Goal: Transaction & Acquisition: Purchase product/service

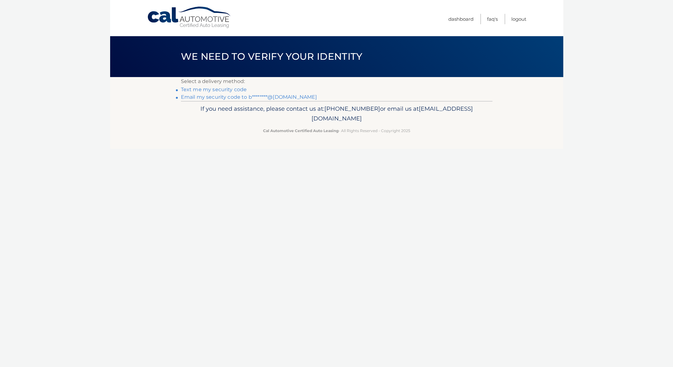
click at [232, 91] on link "Text me my security code" at bounding box center [214, 90] width 66 height 6
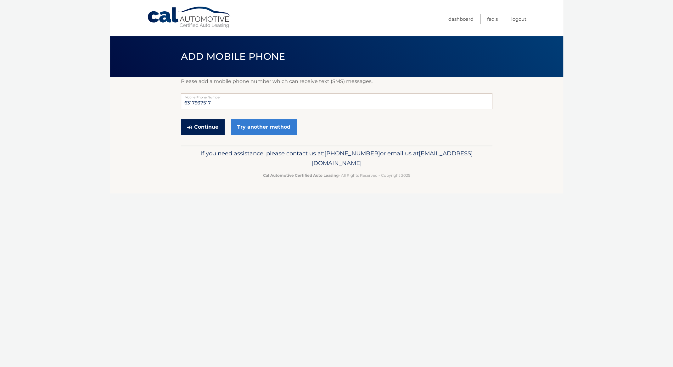
click at [210, 129] on button "Continue" at bounding box center [203, 127] width 44 height 16
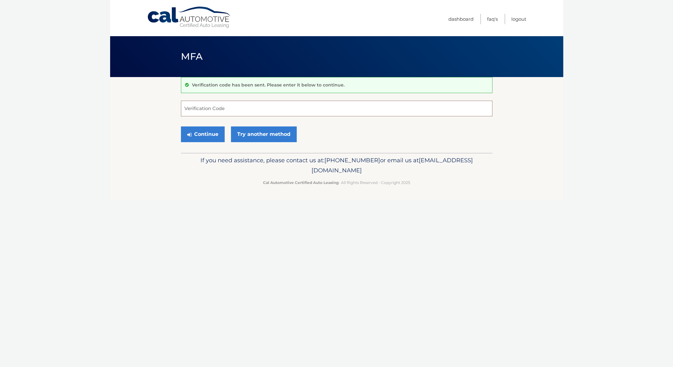
click at [248, 107] on input "Verification Code" at bounding box center [337, 109] width 312 height 16
click at [258, 106] on input "Verification Code" at bounding box center [337, 109] width 312 height 16
type input "828005"
drag, startPoint x: 203, startPoint y: 130, endPoint x: 207, endPoint y: 130, distance: 3.2
click at [206, 130] on button "Continue" at bounding box center [203, 135] width 44 height 16
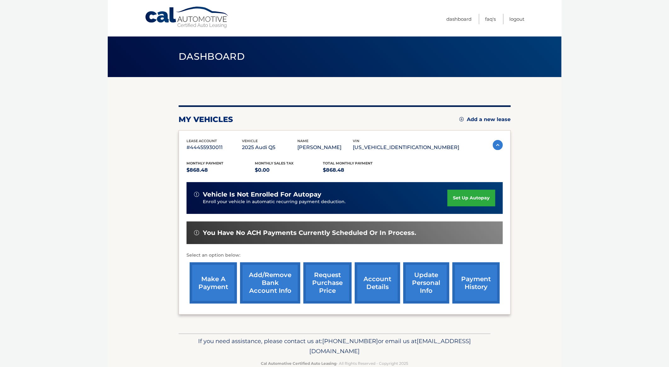
click at [469, 198] on link "set up autopay" at bounding box center [471, 198] width 48 height 17
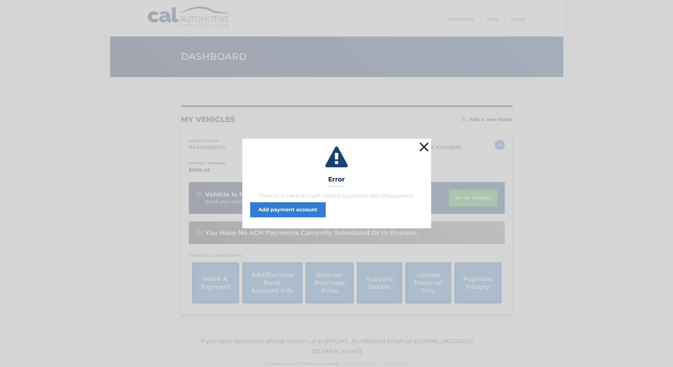
click at [422, 146] on button "×" at bounding box center [424, 147] width 13 height 13
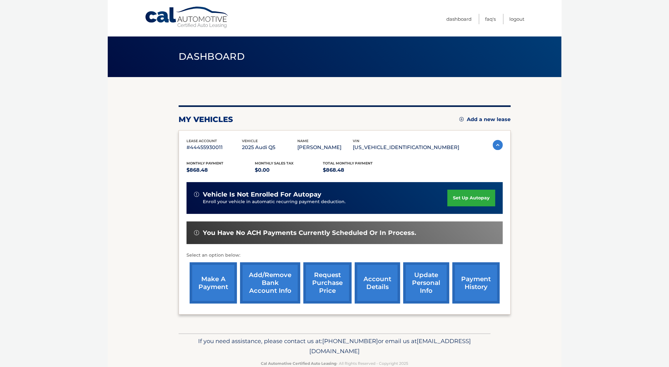
click at [216, 284] on link "make a payment" at bounding box center [213, 283] width 47 height 41
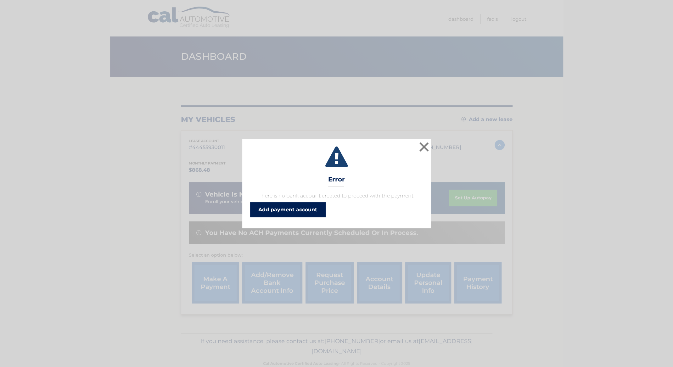
click at [294, 214] on link "Add payment account" at bounding box center [288, 209] width 76 height 15
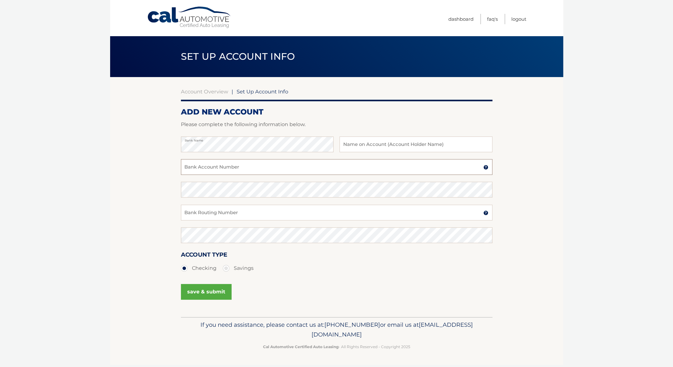
click at [217, 164] on input "Bank Account Number" at bounding box center [337, 167] width 312 height 16
paste input "483089415259"
type input "483089415259"
click at [202, 212] on input "Bank Routing Number" at bounding box center [337, 213] width 312 height 16
paste input "021000322"
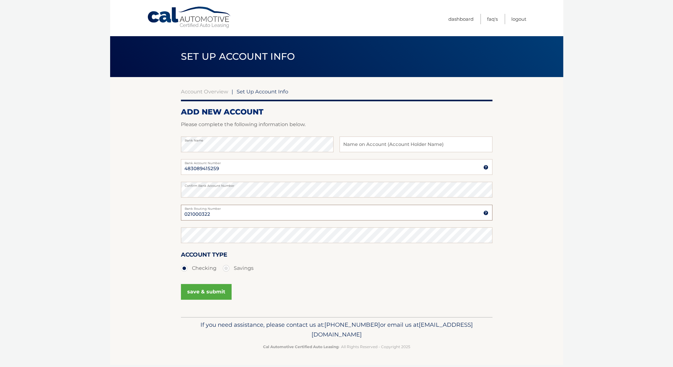
type input "021000322"
click at [216, 291] on button "save & submit" at bounding box center [206, 292] width 51 height 16
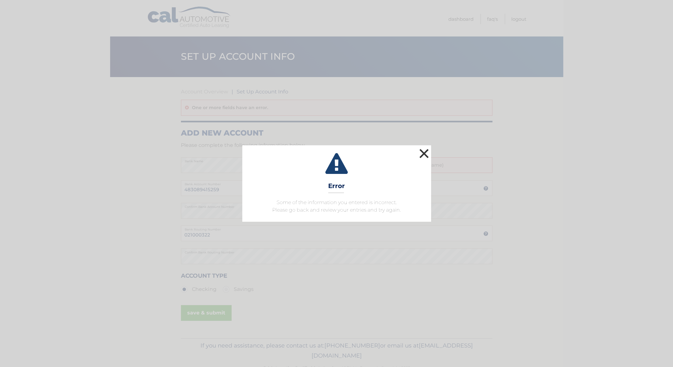
click at [422, 151] on button "×" at bounding box center [424, 153] width 13 height 13
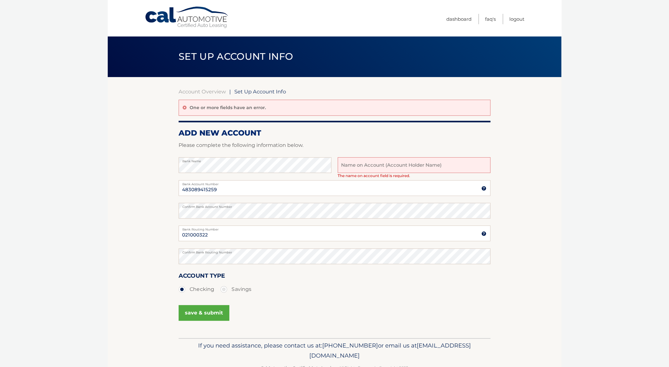
click at [410, 165] on input "text" at bounding box center [413, 165] width 153 height 16
type input "[PERSON_NAME]"
click at [196, 314] on button "save & submit" at bounding box center [204, 313] width 51 height 16
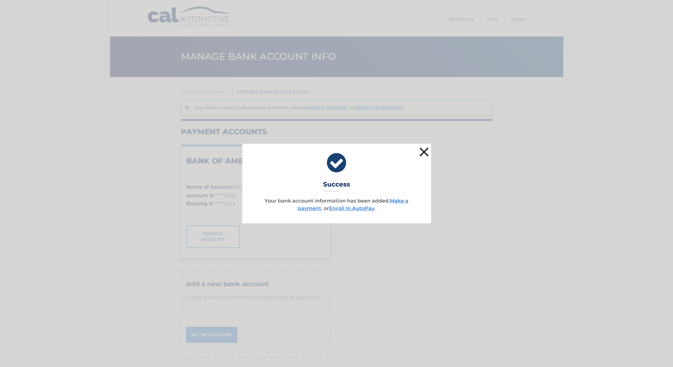
click at [423, 151] on button "×" at bounding box center [424, 152] width 13 height 13
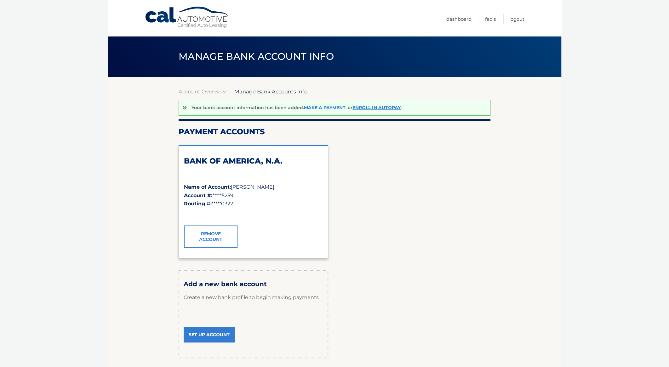
click at [333, 107] on link "Make a payment" at bounding box center [325, 108] width 42 height 6
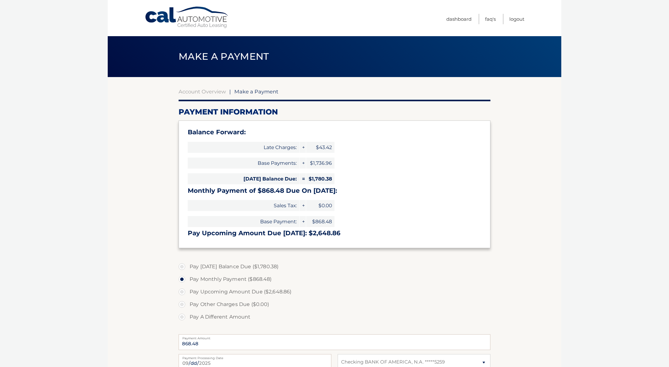
select select "OGVkOTUxYmUtYTUxNS00NWE4LTkzMjMtOTc1Yjg5NDdjODI3"
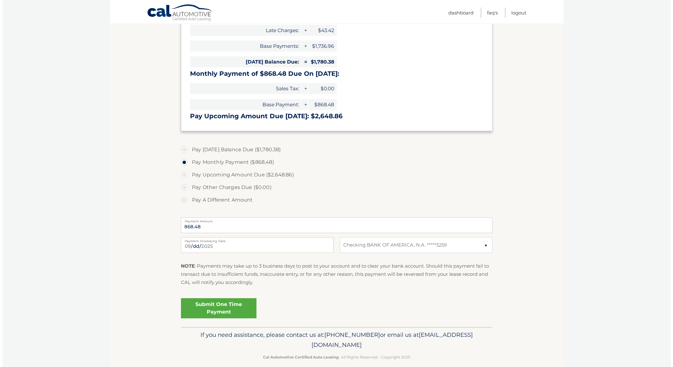
scroll to position [125, 0]
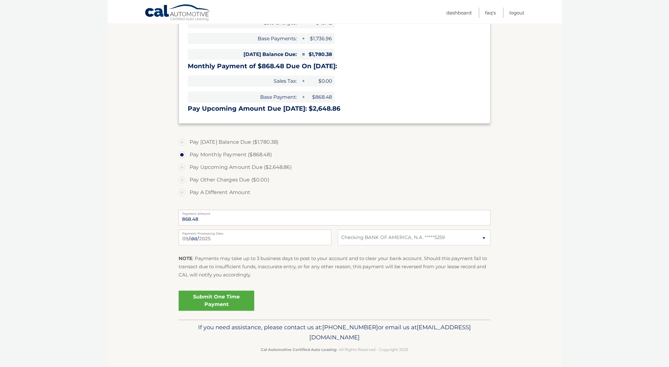
click at [212, 300] on link "Submit One Time Payment" at bounding box center [217, 301] width 76 height 20
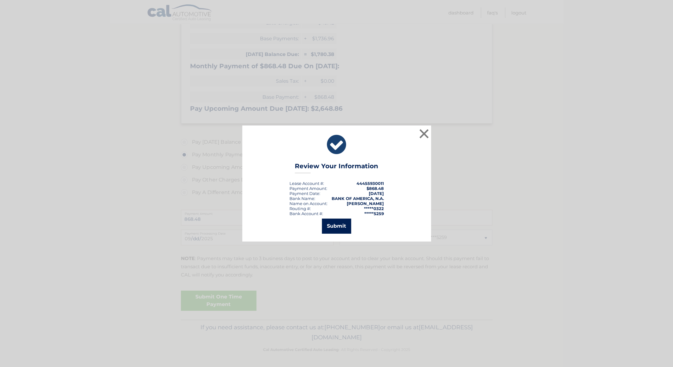
click at [334, 229] on button "Submit" at bounding box center [336, 226] width 29 height 15
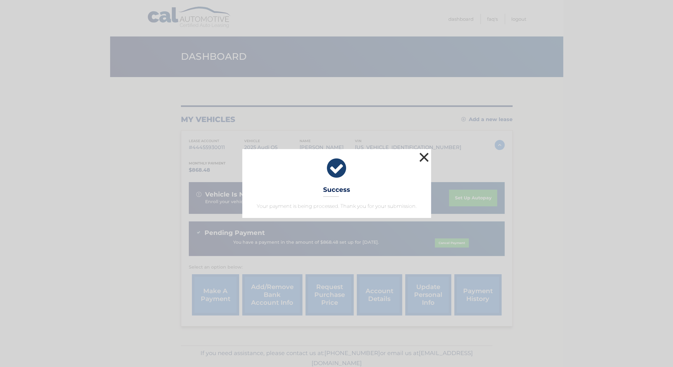
click at [426, 156] on button "×" at bounding box center [424, 157] width 13 height 13
